Goal: Information Seeking & Learning: Find specific page/section

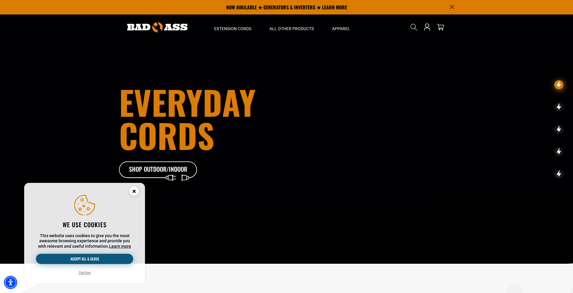
click at [88, 261] on button "Accept all & close" at bounding box center [84, 259] width 97 height 10
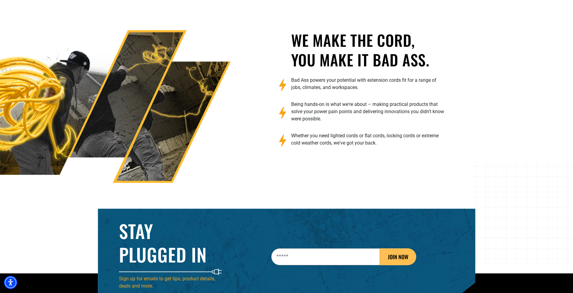
scroll to position [970, 0]
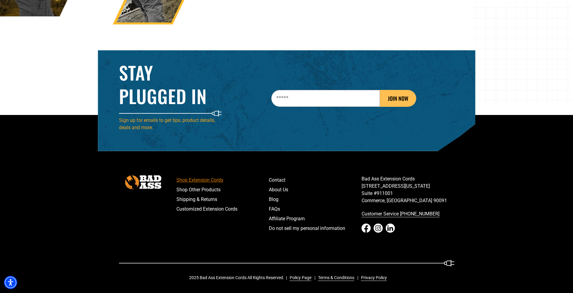
click at [212, 178] on link "Shop Extension Cords" at bounding box center [222, 181] width 93 height 10
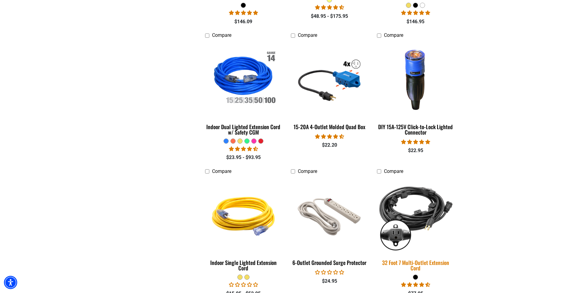
scroll to position [736, 0]
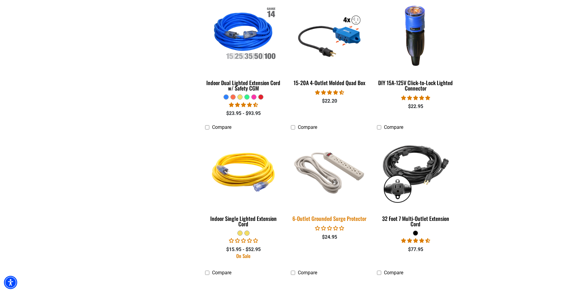
click at [328, 172] on img at bounding box center [329, 170] width 85 height 77
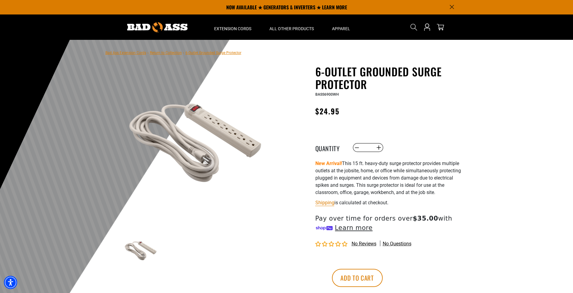
click at [190, 109] on img at bounding box center [196, 139] width 146 height 146
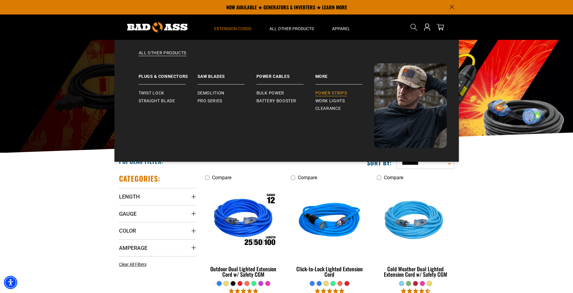
click at [343, 93] on span "Power Strips" at bounding box center [331, 93] width 32 height 5
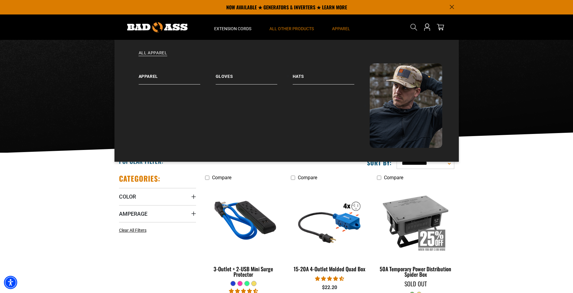
click at [342, 27] on span "Apparel" at bounding box center [341, 28] width 18 height 5
click at [300, 76] on link "Hats" at bounding box center [331, 73] width 77 height 21
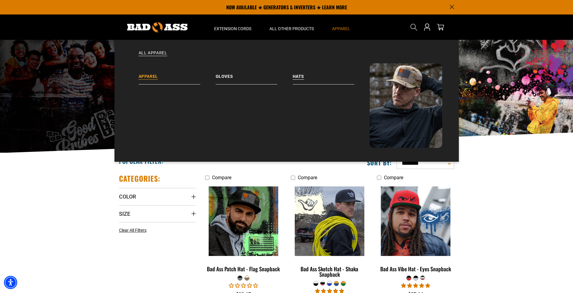
click at [145, 78] on link "Apparel" at bounding box center [177, 73] width 77 height 21
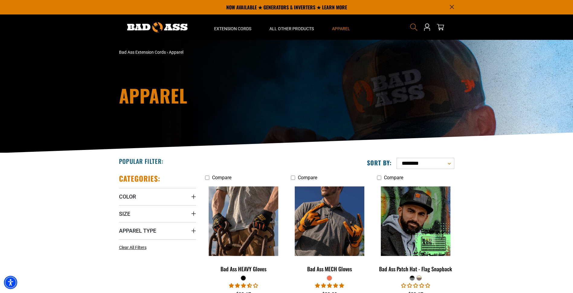
click at [412, 28] on icon "Search" at bounding box center [414, 27] width 8 height 8
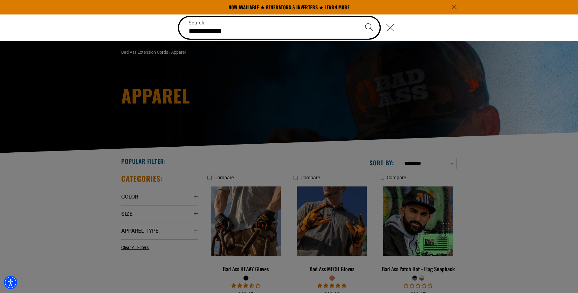
type input "**********"
click at [358, 17] on button "Search" at bounding box center [368, 27] width 21 height 21
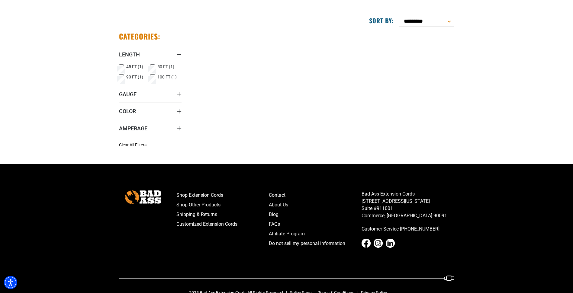
scroll to position [92, 0]
